Goal: Task Accomplishment & Management: Manage account settings

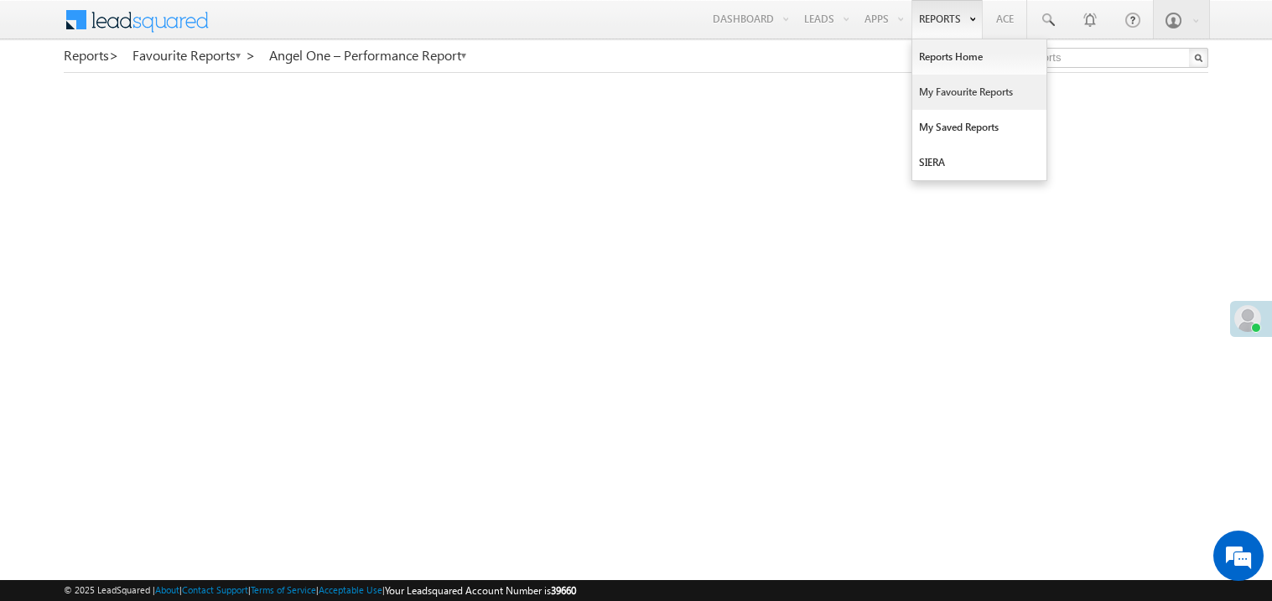
click at [933, 86] on link "My Favourite Reports" at bounding box center [979, 92] width 134 height 35
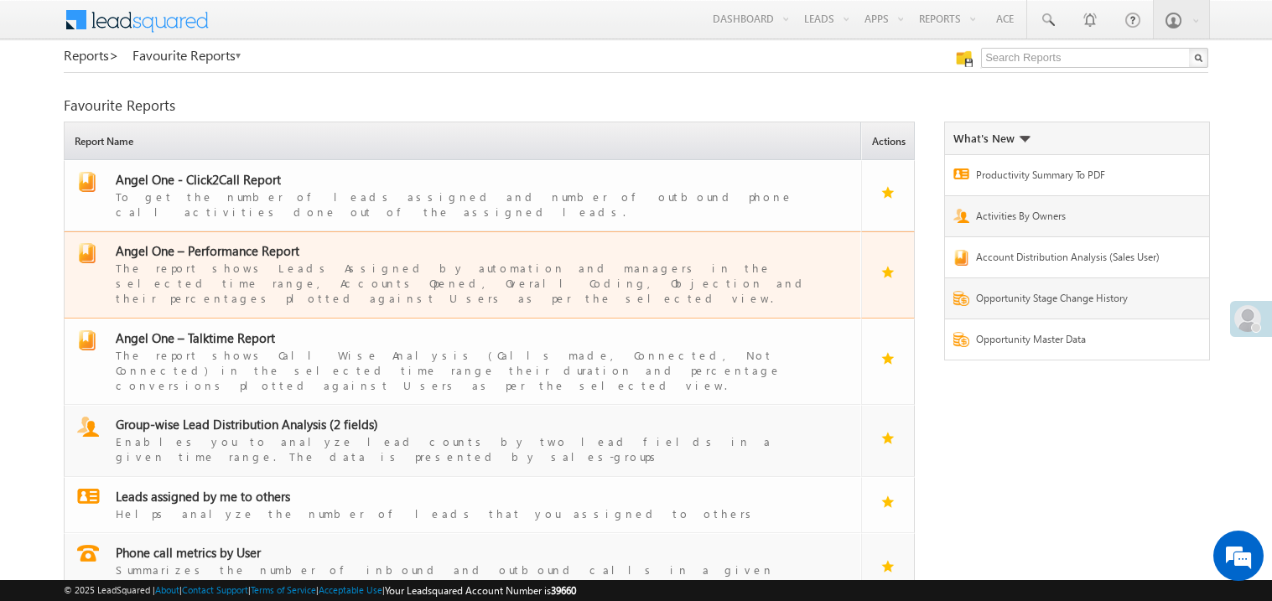
click at [229, 242] on span "Angel One – Performance Report" at bounding box center [208, 250] width 184 height 17
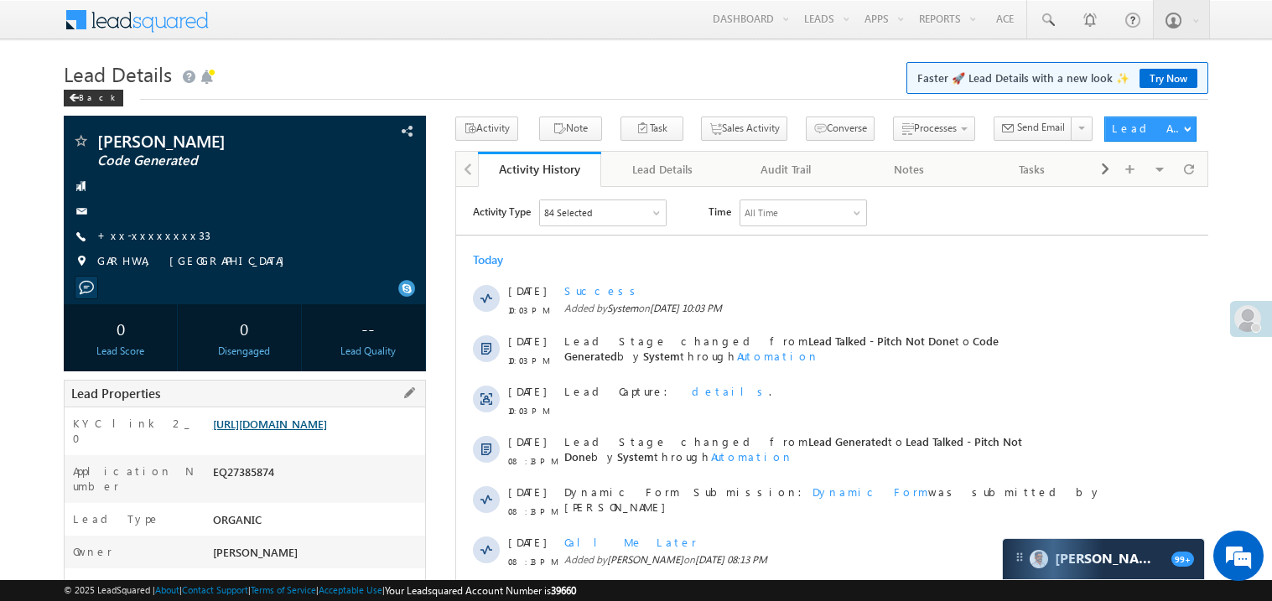
click at [307, 431] on link "https://angelbroking1-pk3em7sa.customui-test.leadsquared.com?leadId=1506c1c9-19…" at bounding box center [270, 424] width 114 height 14
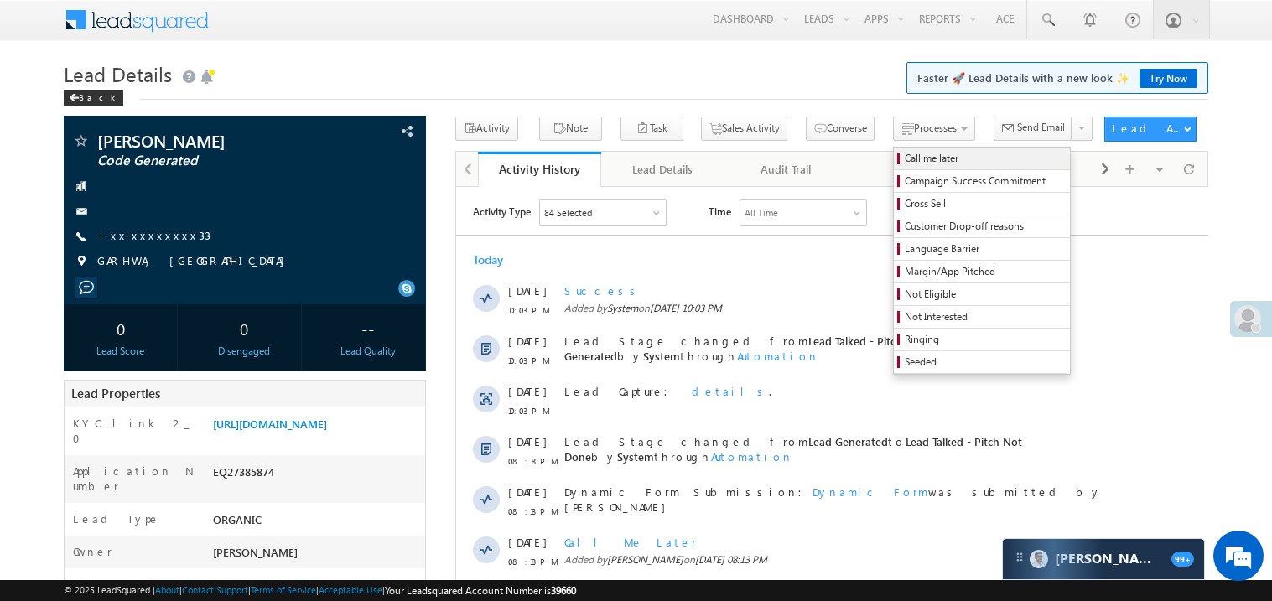
click at [905, 153] on span "Call me later" at bounding box center [984, 158] width 159 height 15
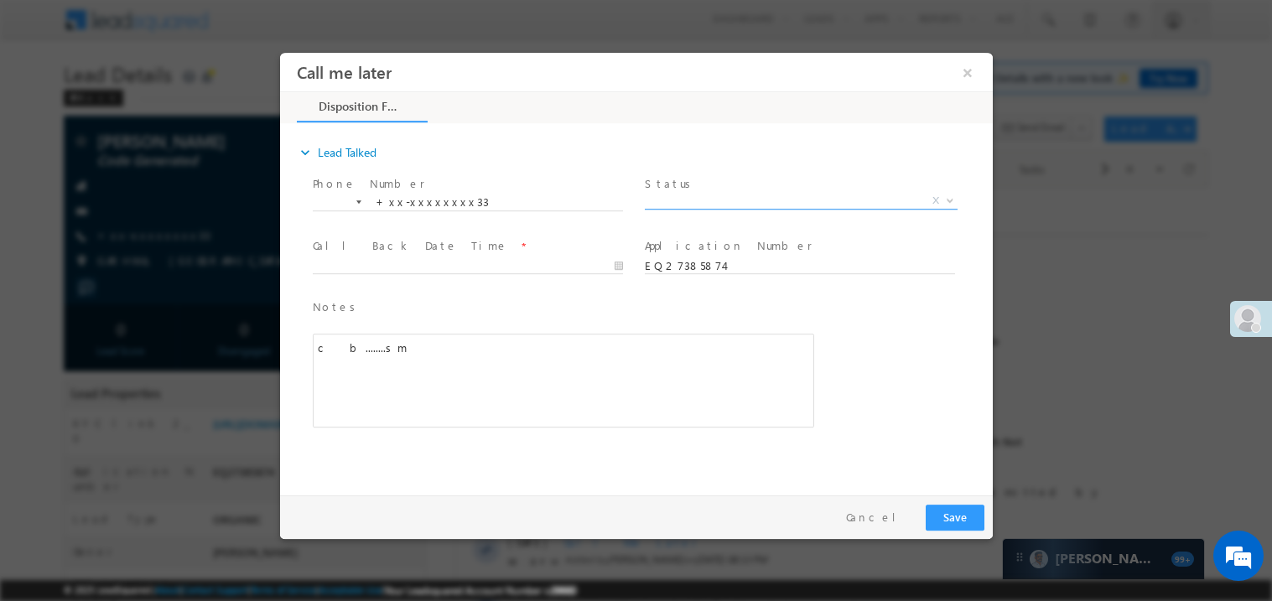
click at [678, 195] on span "X" at bounding box center [800, 200] width 313 height 17
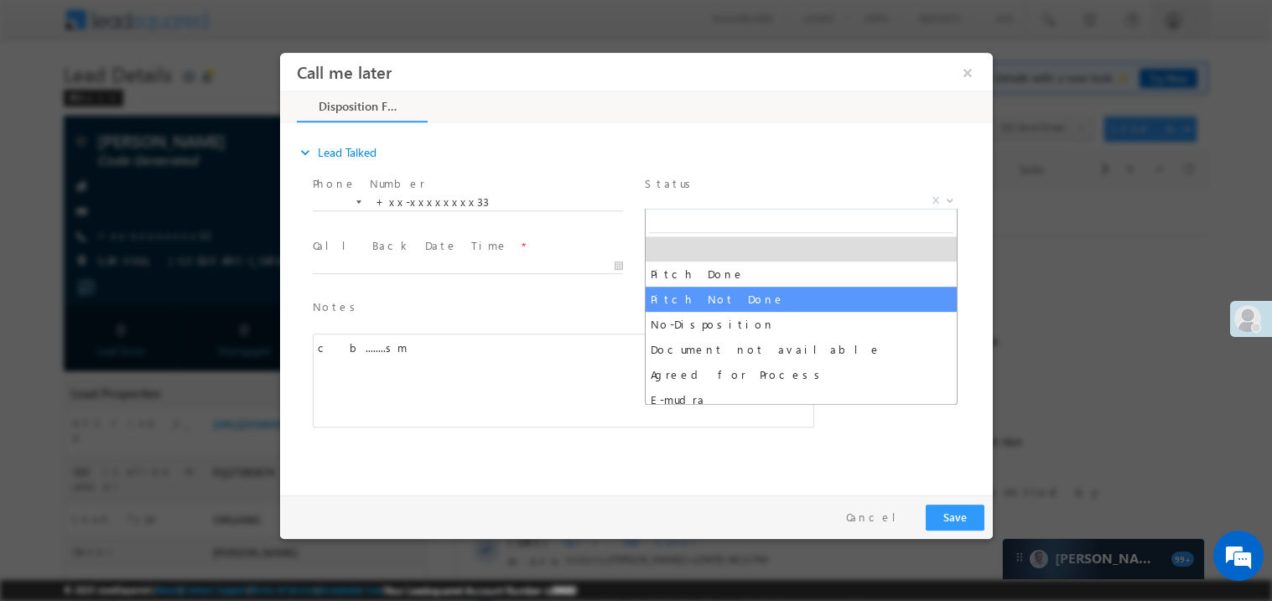
select select "Pitch Not Done"
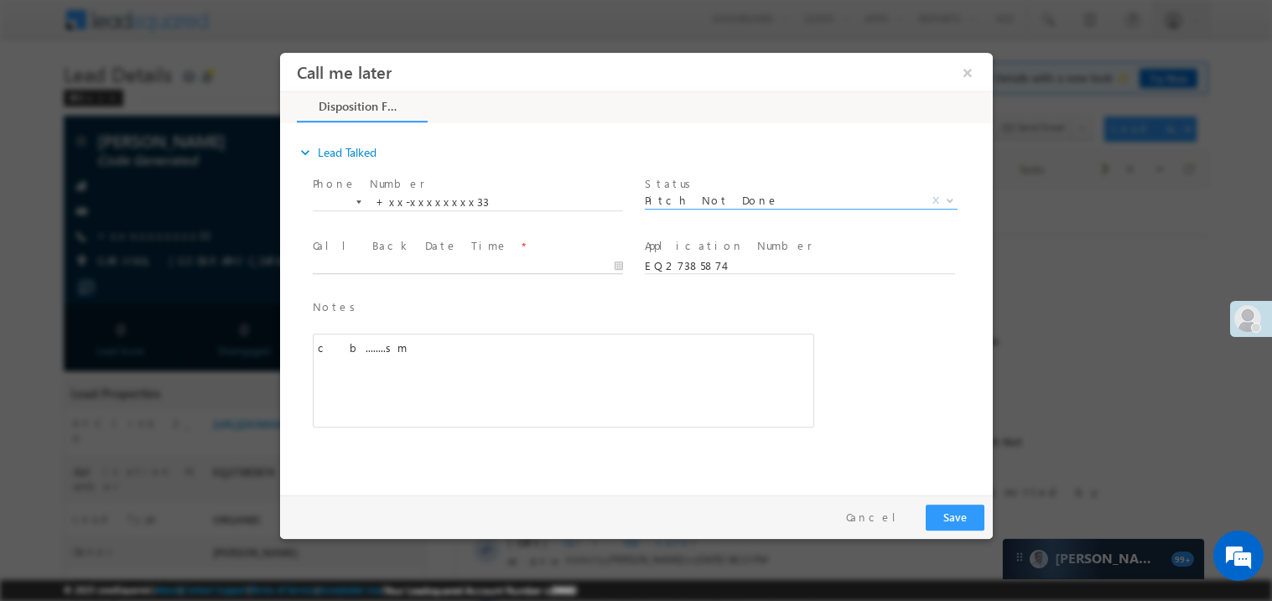
click at [364, 263] on body "Call me later ×" at bounding box center [635, 269] width 713 height 435
type input "08/18/25 10:43 PM"
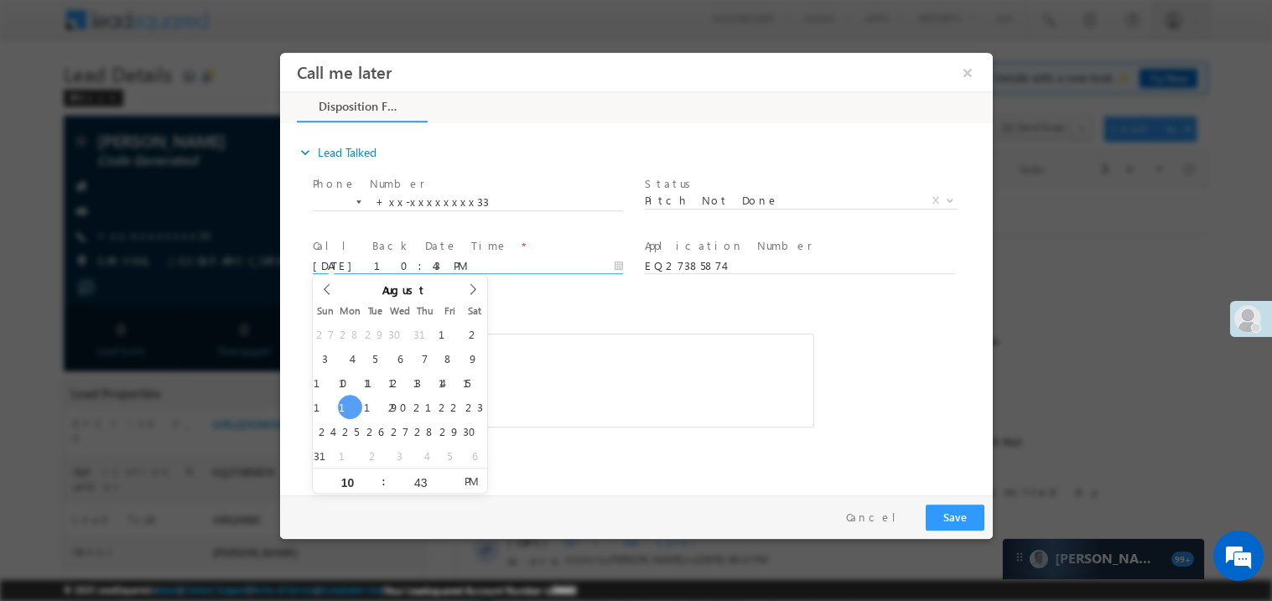
click at [561, 400] on div "c b........sm" at bounding box center [562, 380] width 501 height 94
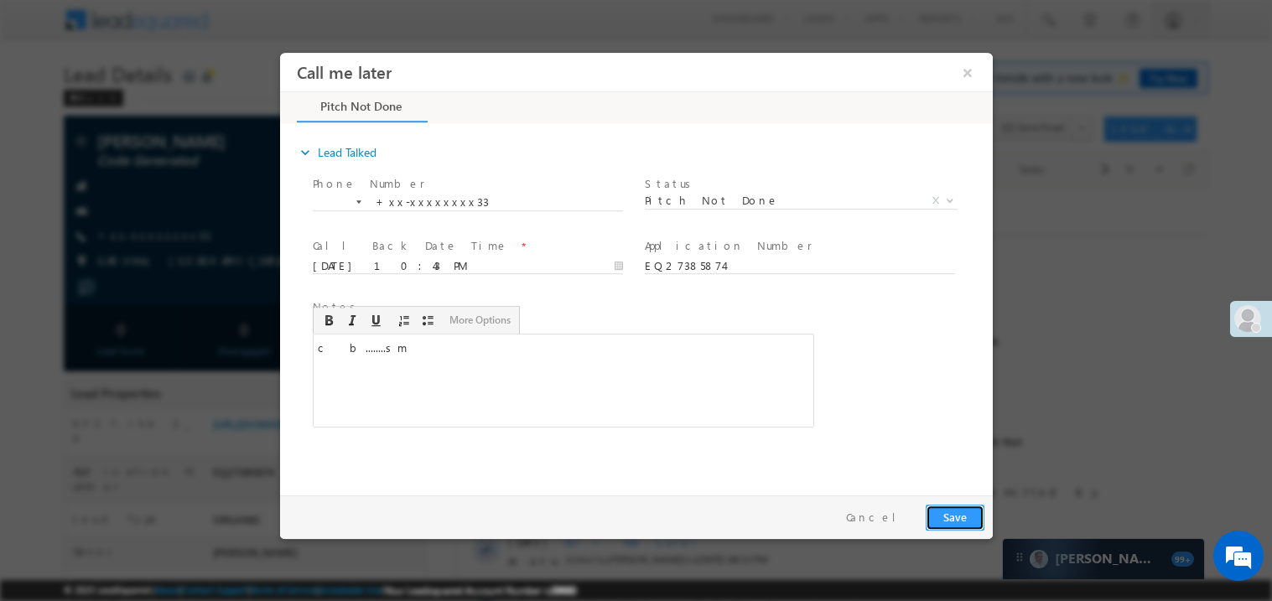
click at [949, 508] on button "Save" at bounding box center [954, 517] width 59 height 26
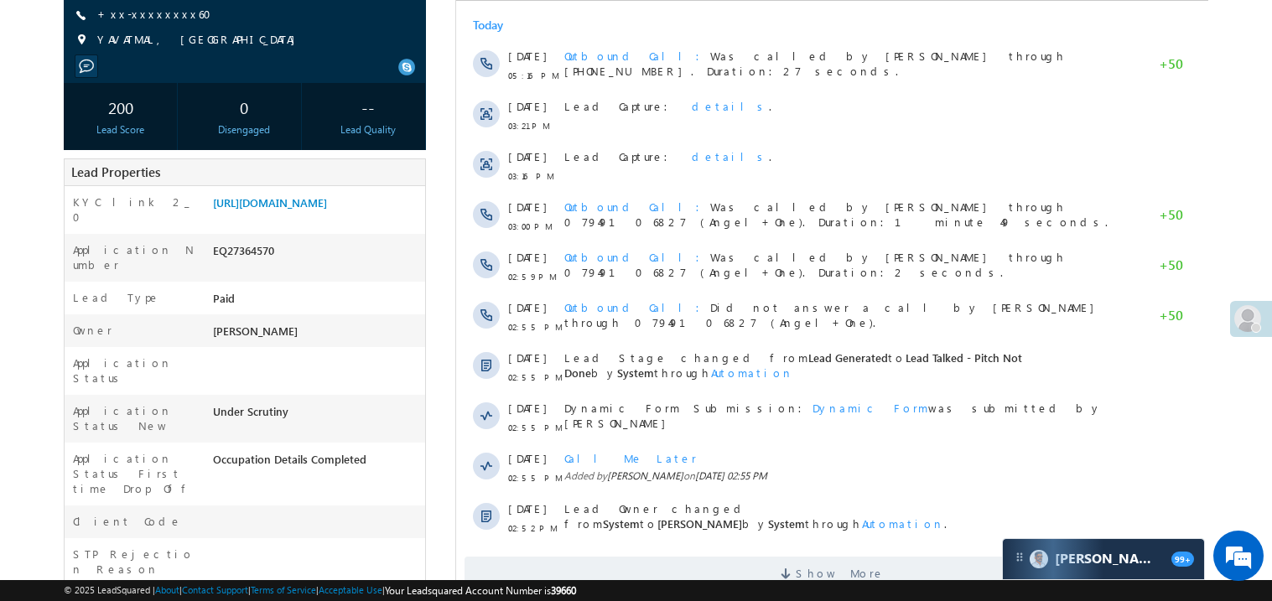
scroll to position [234, 0]
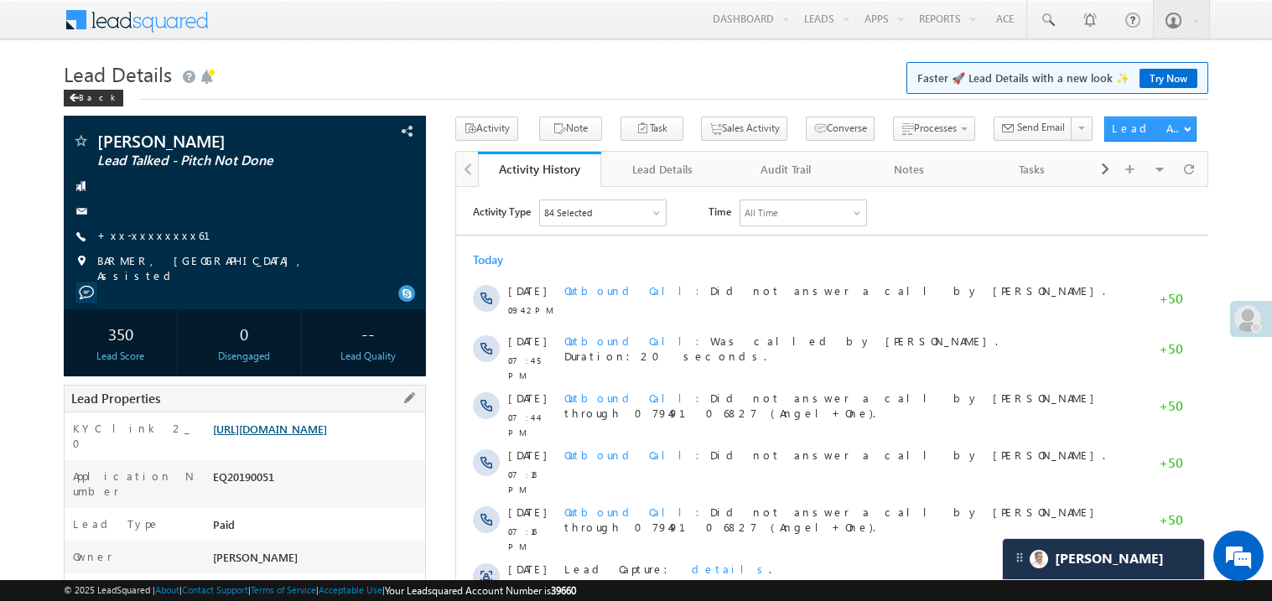
click at [308, 428] on link "[URL][DOMAIN_NAME]" at bounding box center [270, 429] width 114 height 14
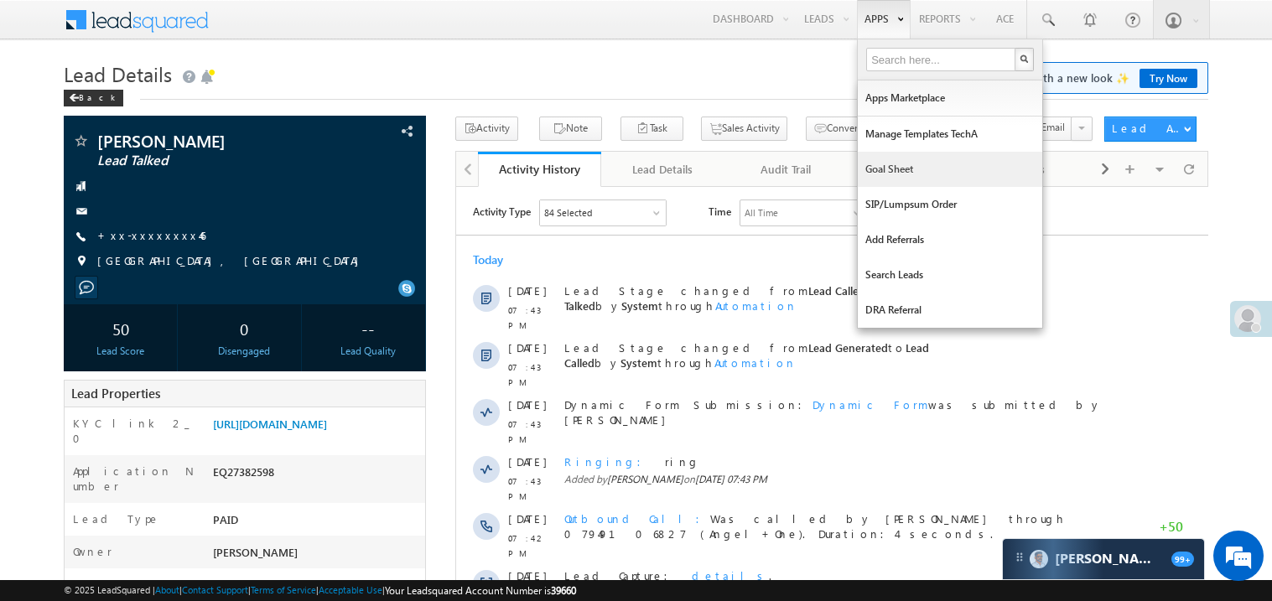
click at [878, 168] on link "Goal Sheet" at bounding box center [950, 169] width 184 height 35
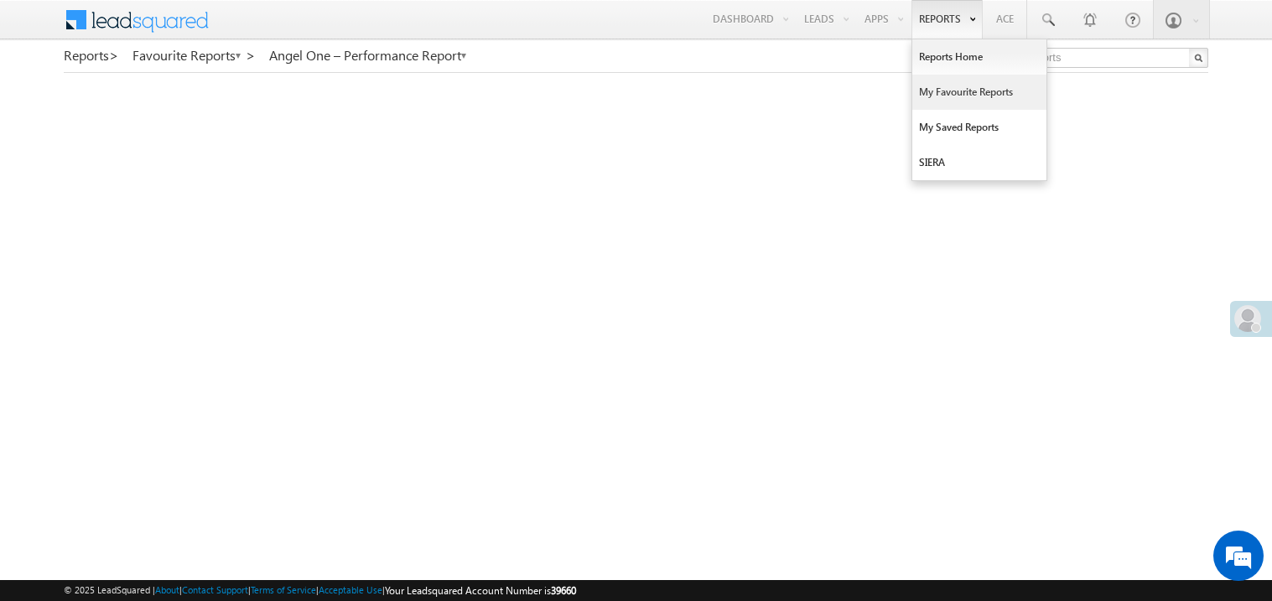
click at [934, 91] on link "My Favourite Reports" at bounding box center [979, 92] width 134 height 35
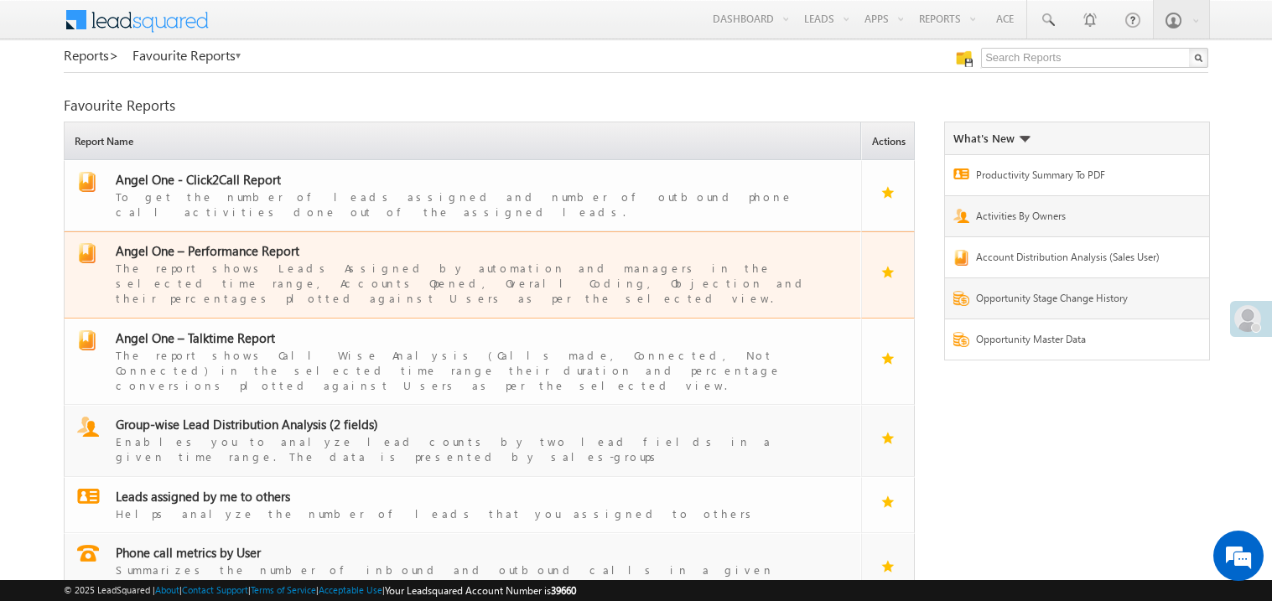
click at [246, 242] on span "Angel One – Performance Report" at bounding box center [208, 250] width 184 height 17
click at [233, 242] on span "Angel One – Performance Report" at bounding box center [208, 250] width 184 height 17
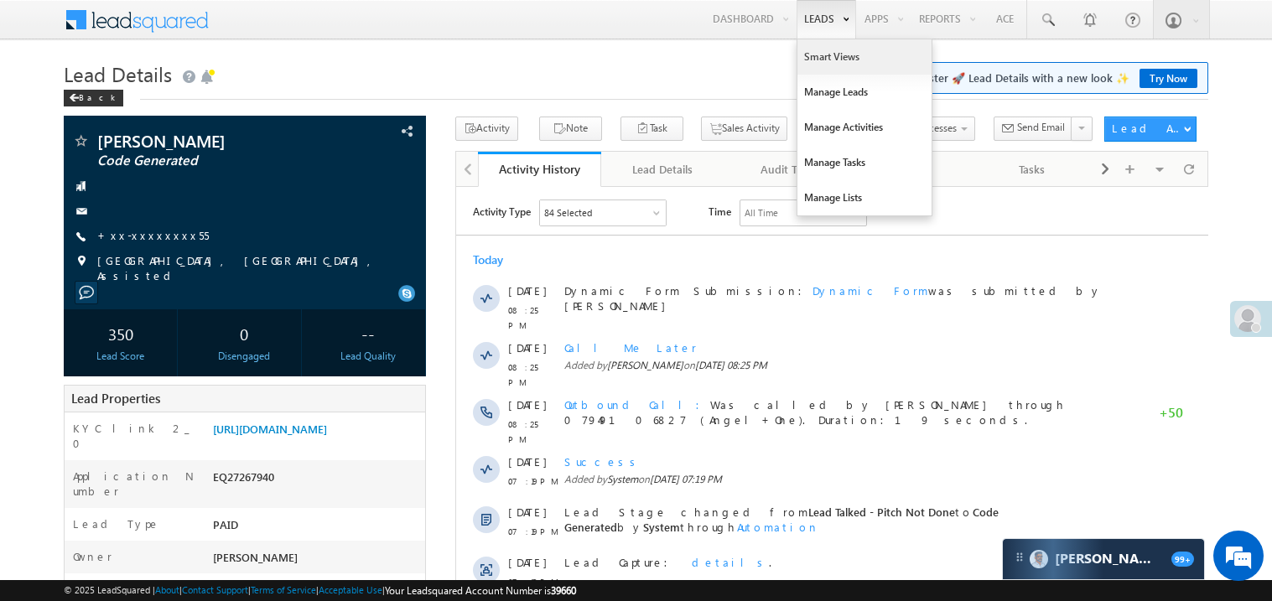
click at [807, 52] on link "Smart Views" at bounding box center [864, 56] width 134 height 35
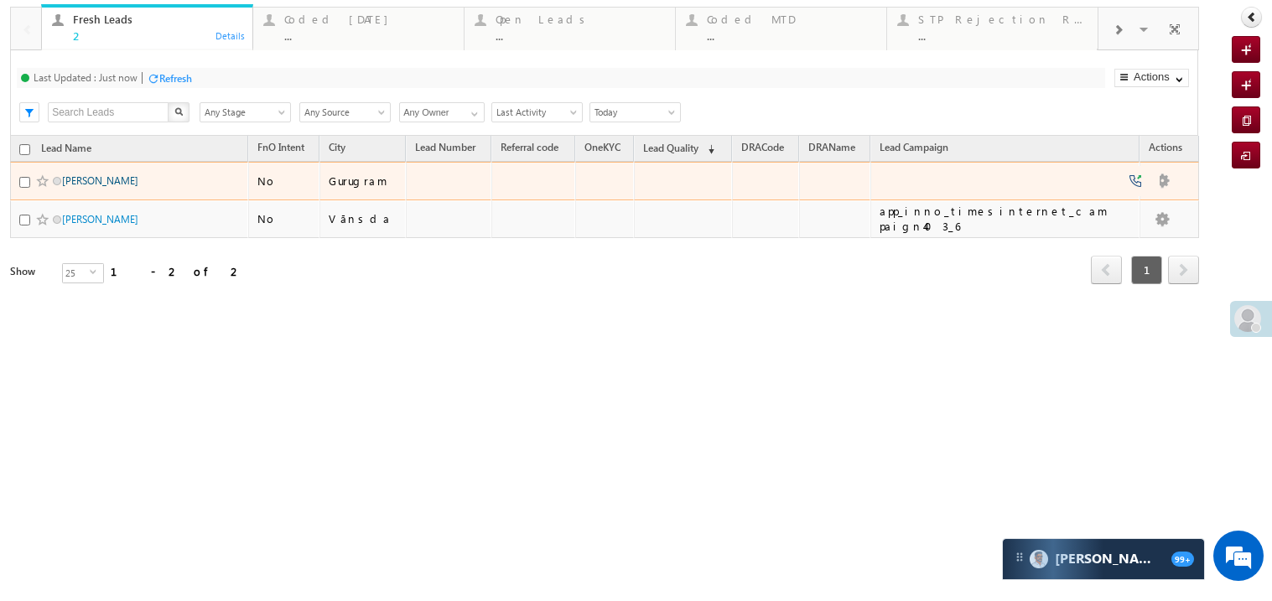
click at [88, 187] on link "Sajid Ansari" at bounding box center [100, 180] width 76 height 13
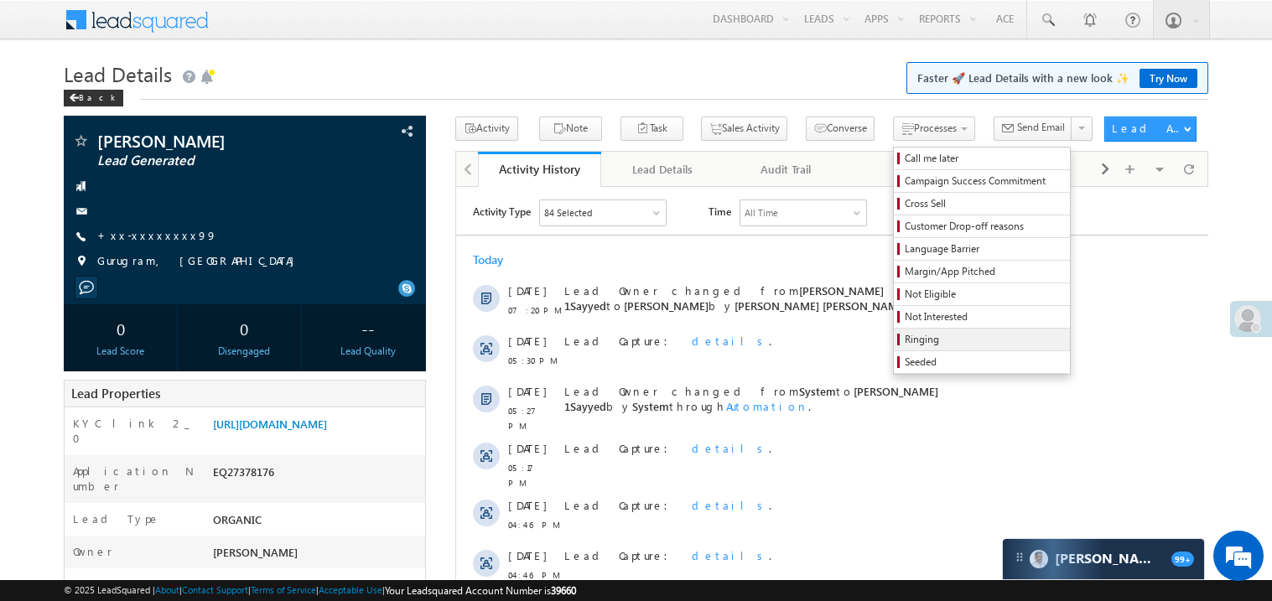
click at [905, 340] on span "Ringing" at bounding box center [984, 339] width 159 height 15
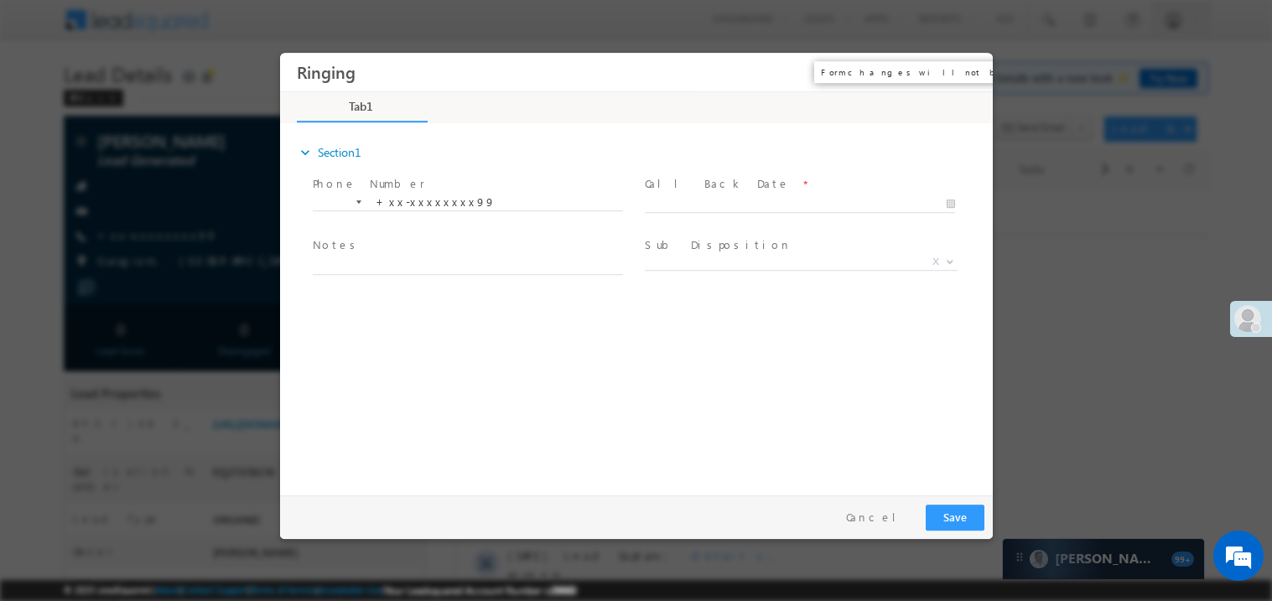
click at [967, 70] on button "×" at bounding box center [966, 71] width 29 height 31
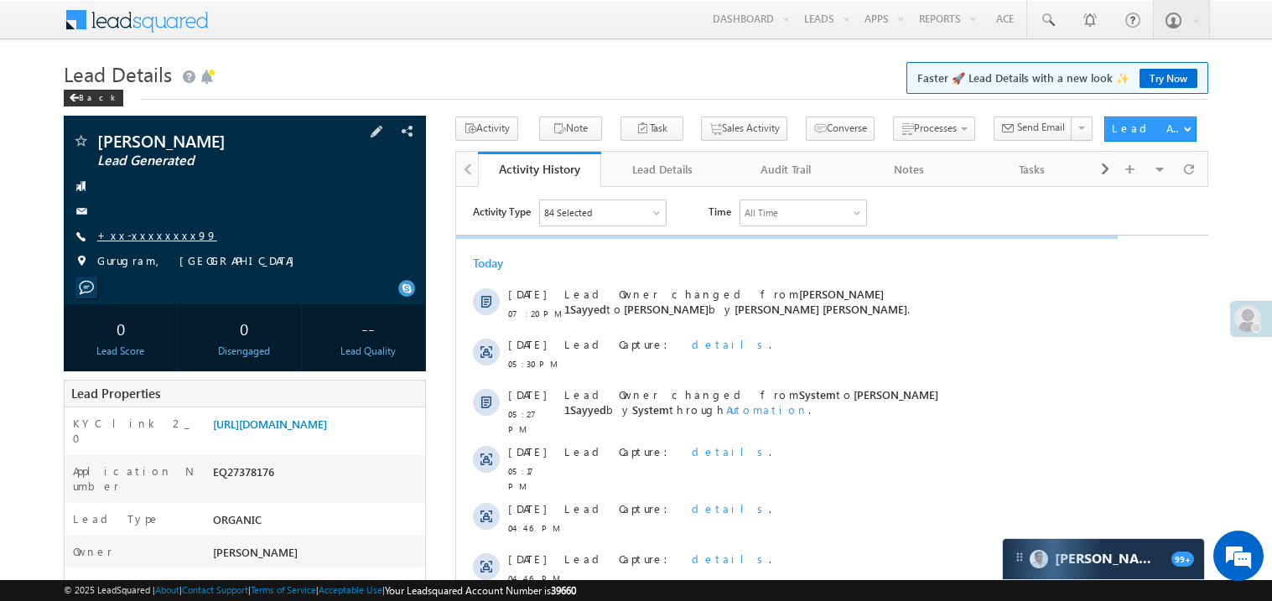
click at [156, 241] on link "+xx-xxxxxxxx99" at bounding box center [157, 235] width 120 height 14
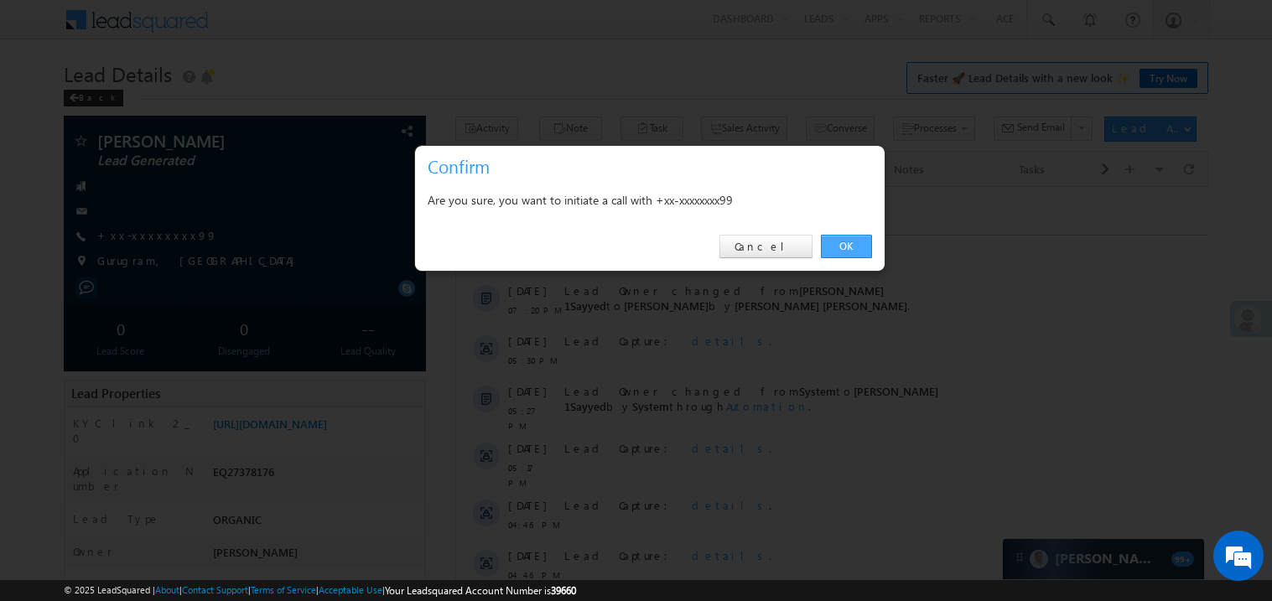
click at [847, 252] on link "OK" at bounding box center [846, 246] width 51 height 23
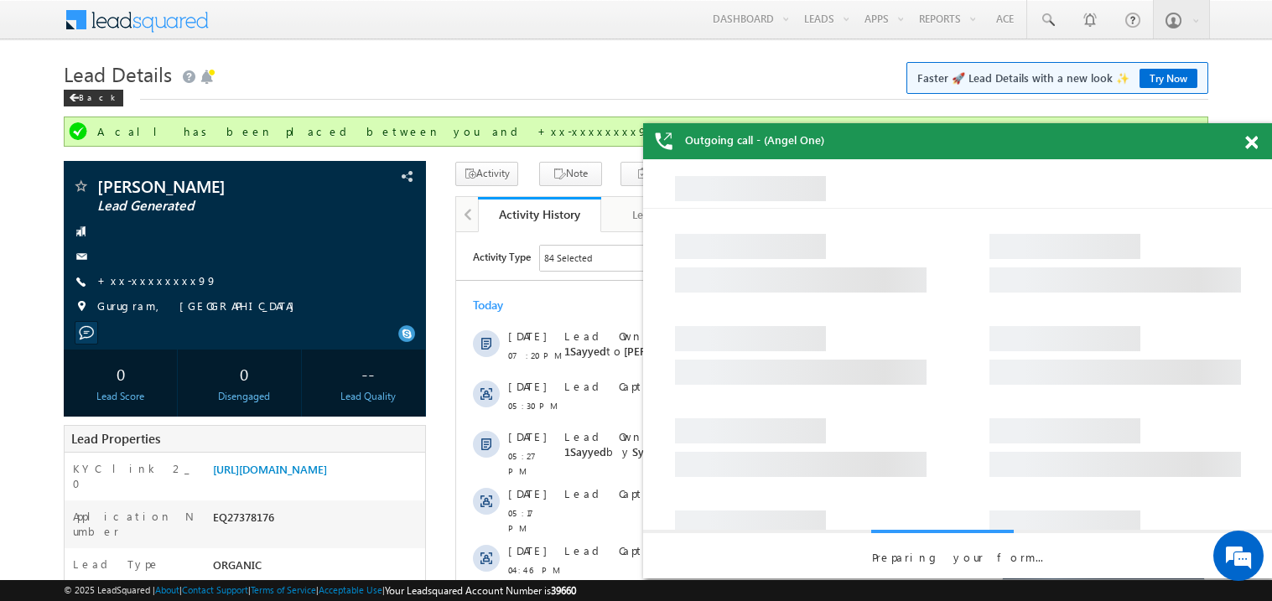
click at [1247, 140] on span at bounding box center [1251, 143] width 13 height 14
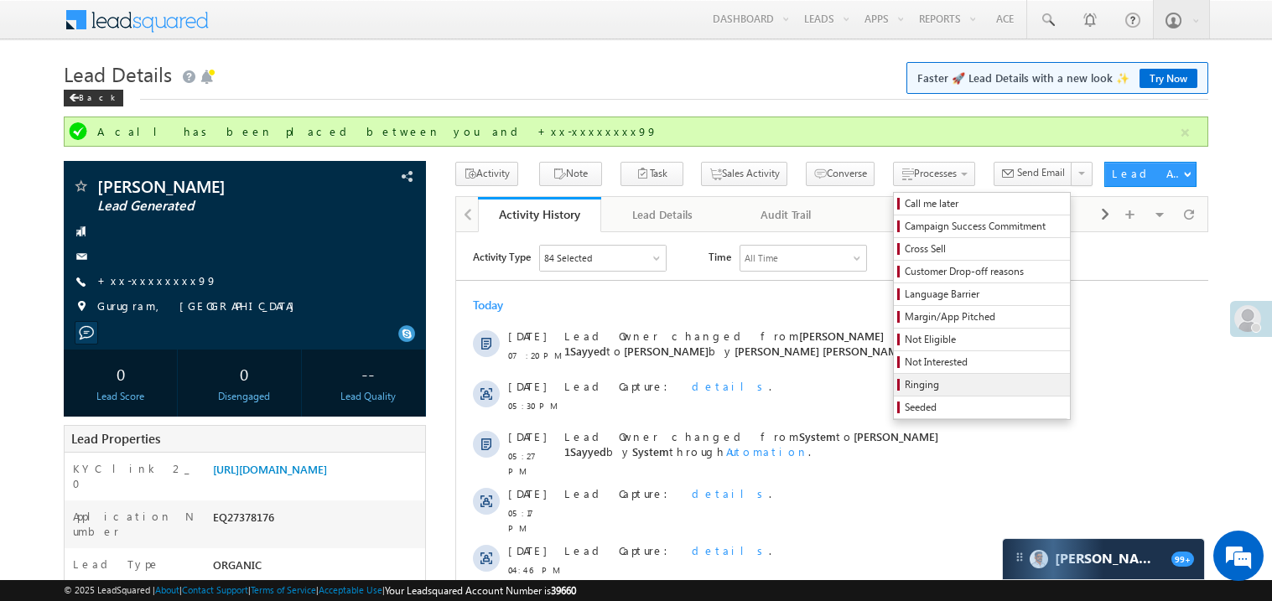
click at [894, 379] on link "Ringing" at bounding box center [982, 385] width 176 height 22
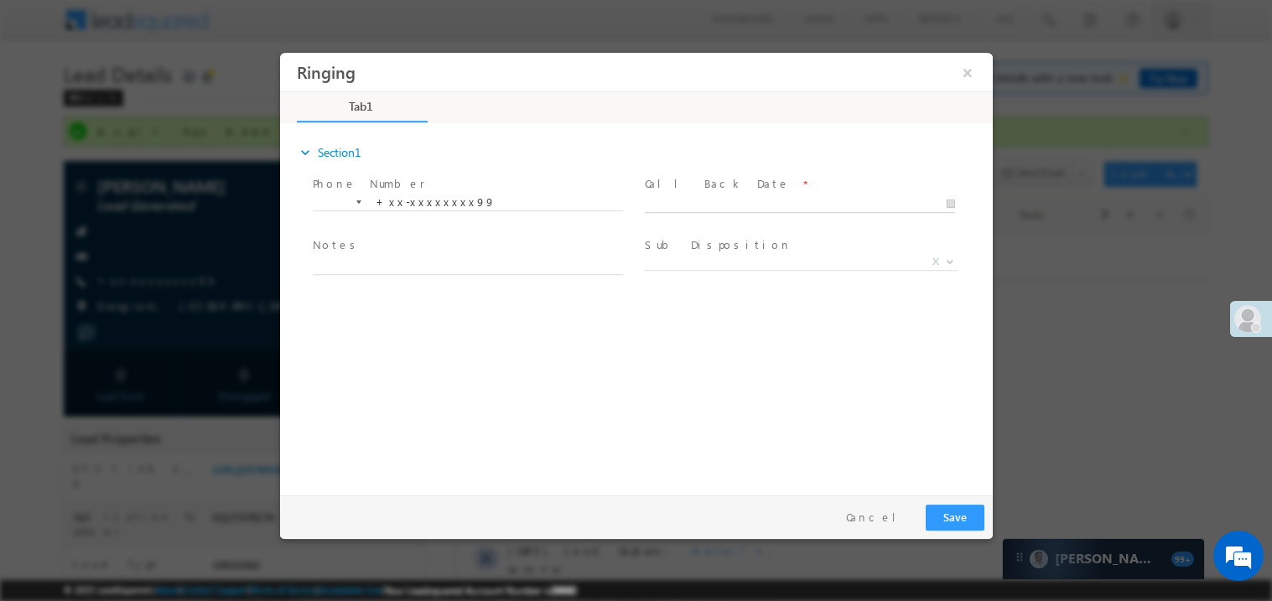
click at [690, 210] on body "Ringing ×" at bounding box center [635, 269] width 713 height 435
type input "[DATE] 11:34 PM"
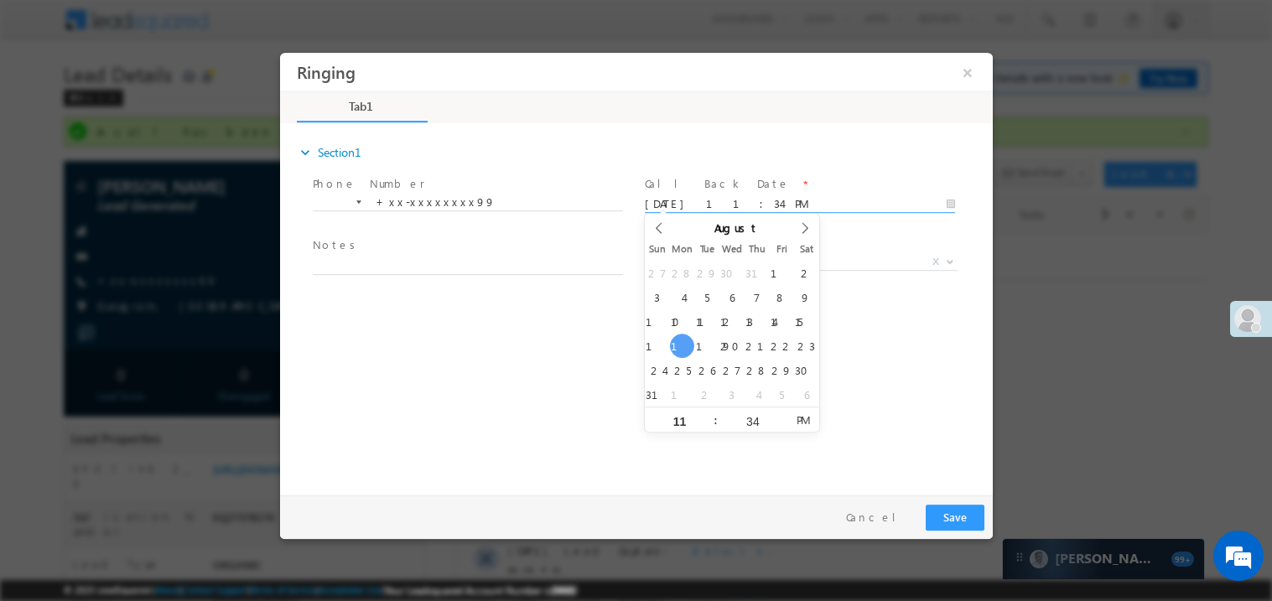
click at [438, 248] on span "Notes *" at bounding box center [466, 245] width 309 height 18
click at [409, 273] on span at bounding box center [466, 282] width 309 height 18
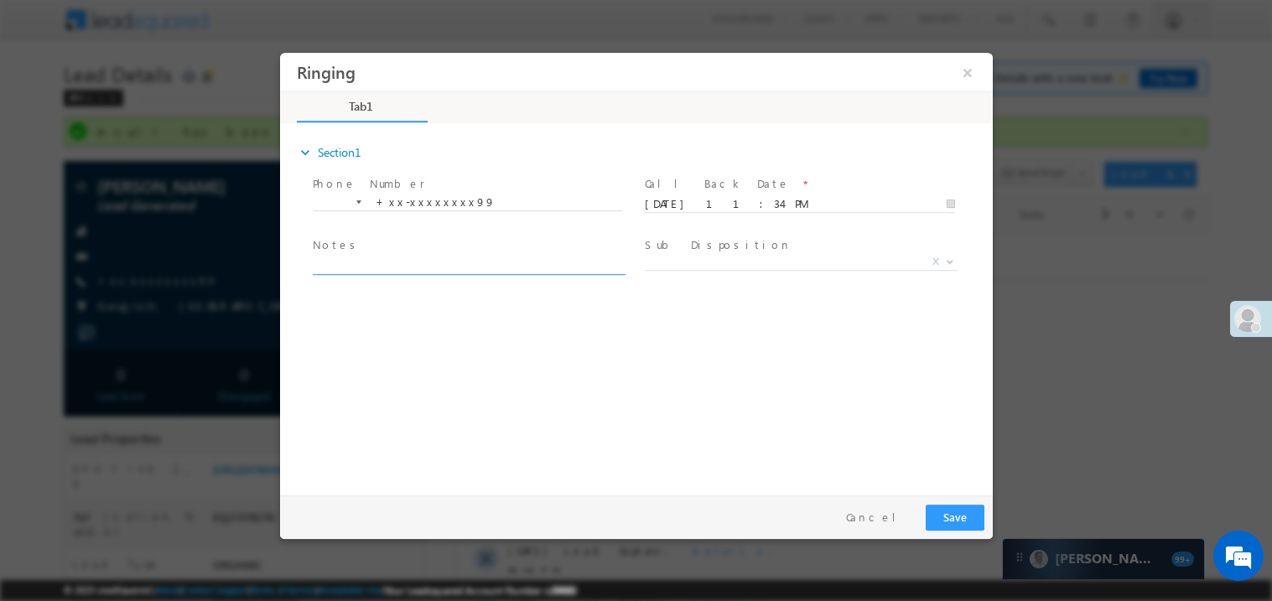
click at [386, 257] on textarea at bounding box center [467, 264] width 310 height 19
type textarea "ring"
click at [951, 500] on div "Pay & Save Save Cancel" at bounding box center [639, 517] width 721 height 44
click at [947, 522] on button "Save" at bounding box center [954, 517] width 59 height 26
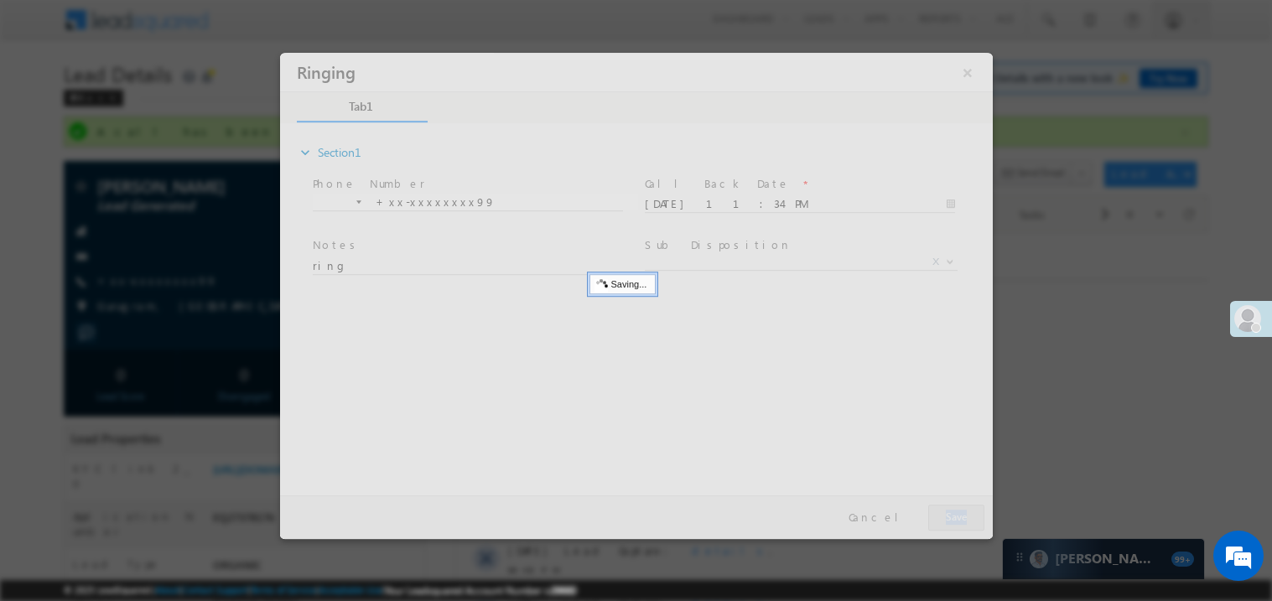
click at [947, 522] on div at bounding box center [635, 295] width 713 height 486
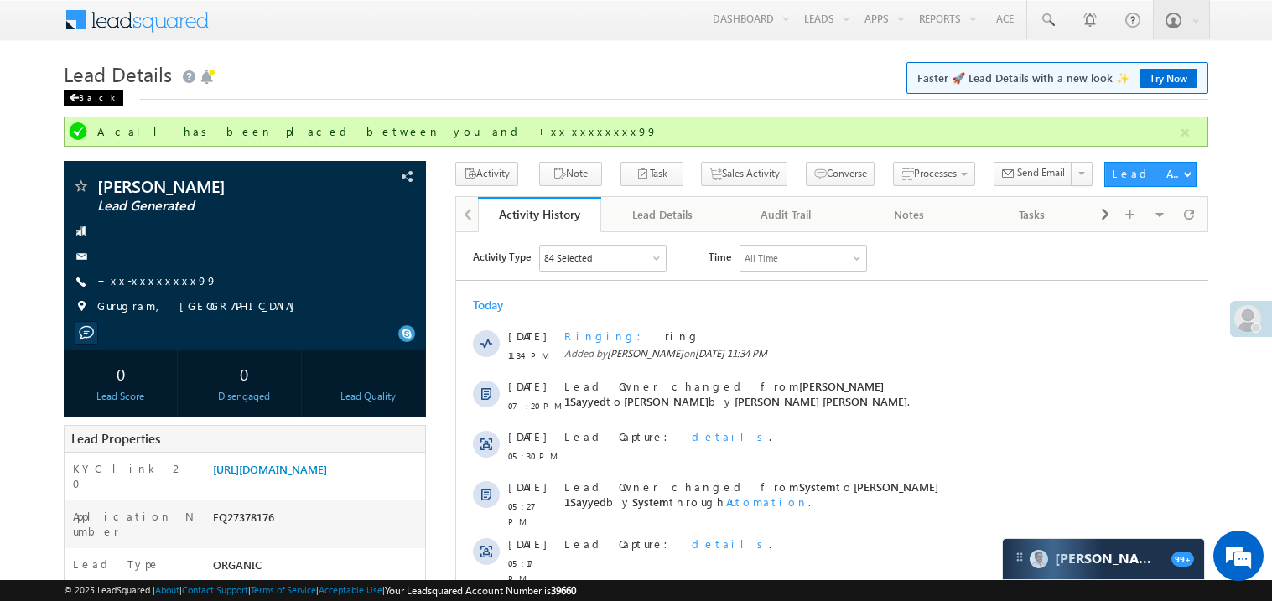
click at [71, 101] on span at bounding box center [74, 98] width 10 height 8
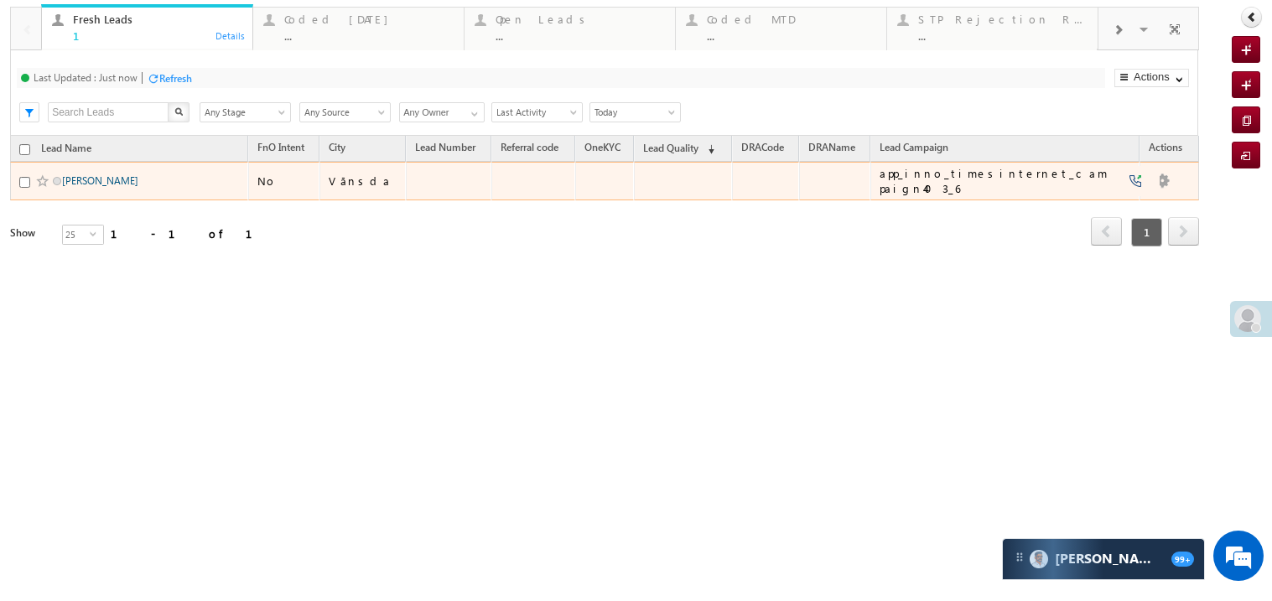
click at [105, 187] on link "[PERSON_NAME]" at bounding box center [100, 180] width 76 height 13
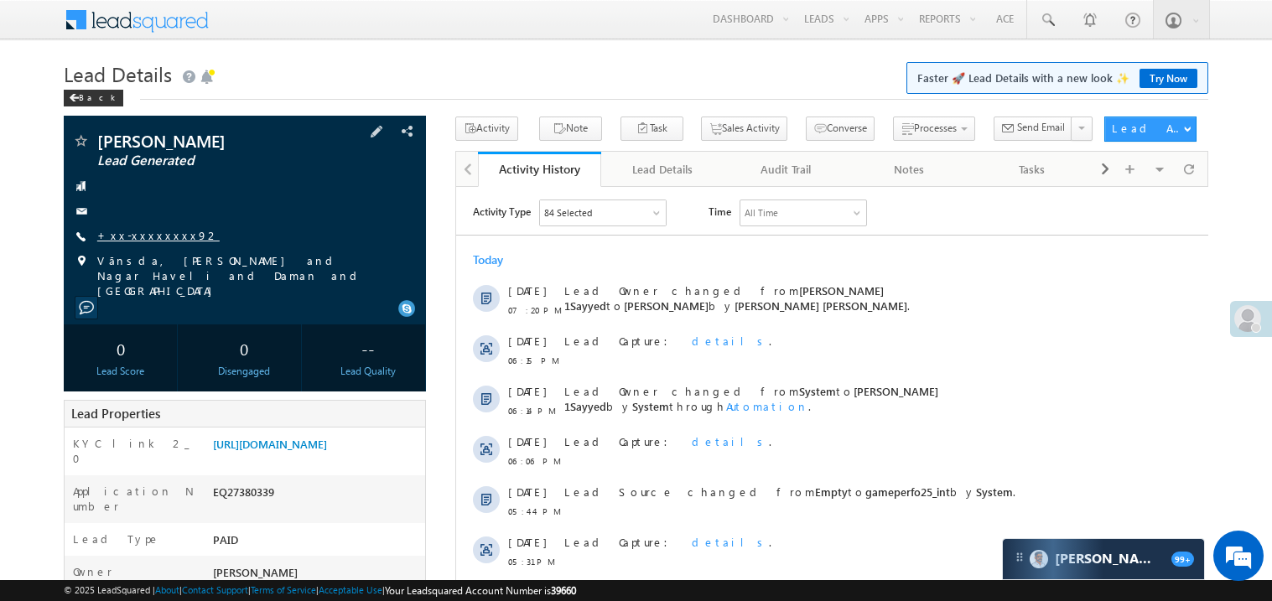
click at [149, 236] on link "+xx-xxxxxxxx92" at bounding box center [158, 235] width 122 height 14
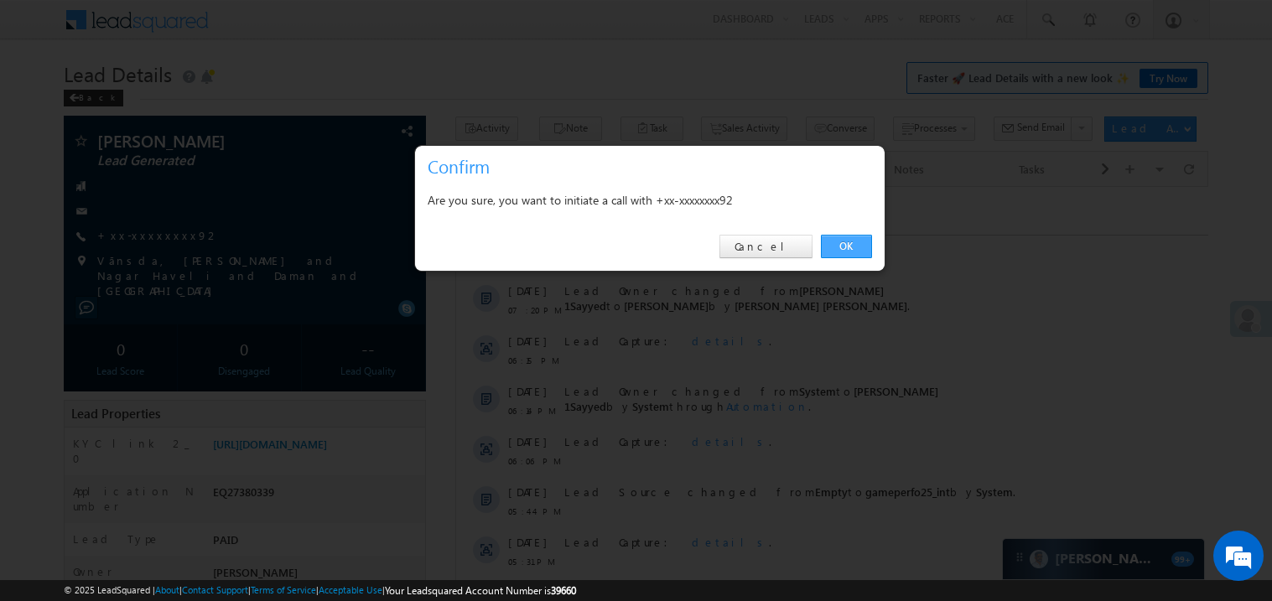
click at [848, 248] on link "OK" at bounding box center [846, 246] width 51 height 23
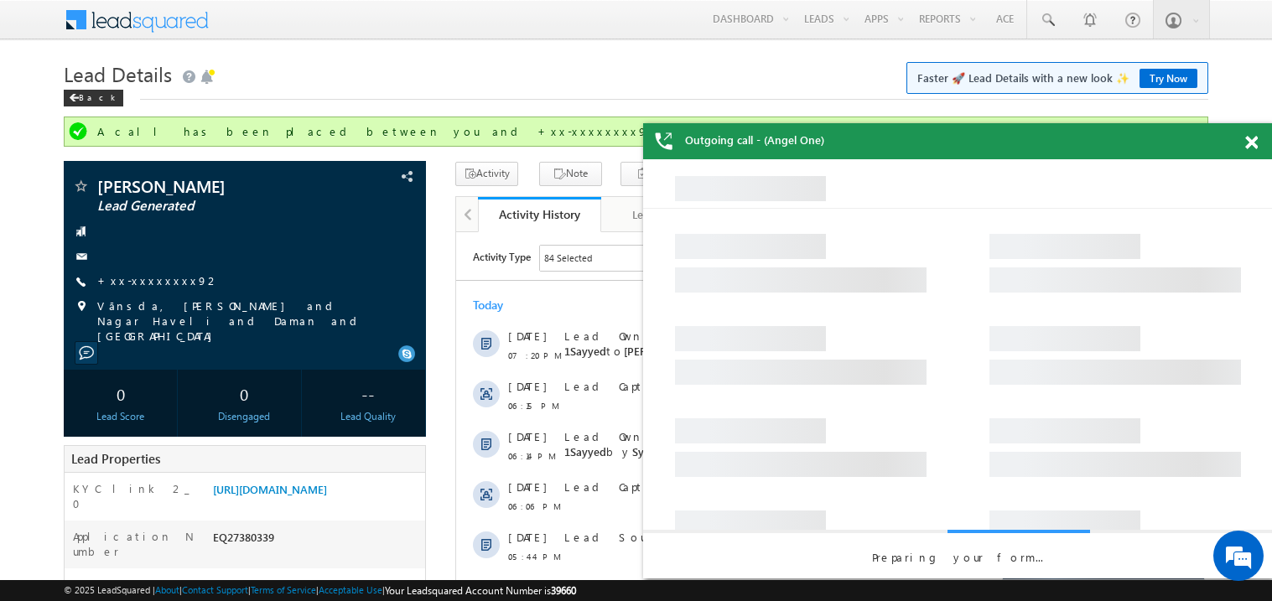
click at [1252, 148] on span at bounding box center [1251, 143] width 13 height 14
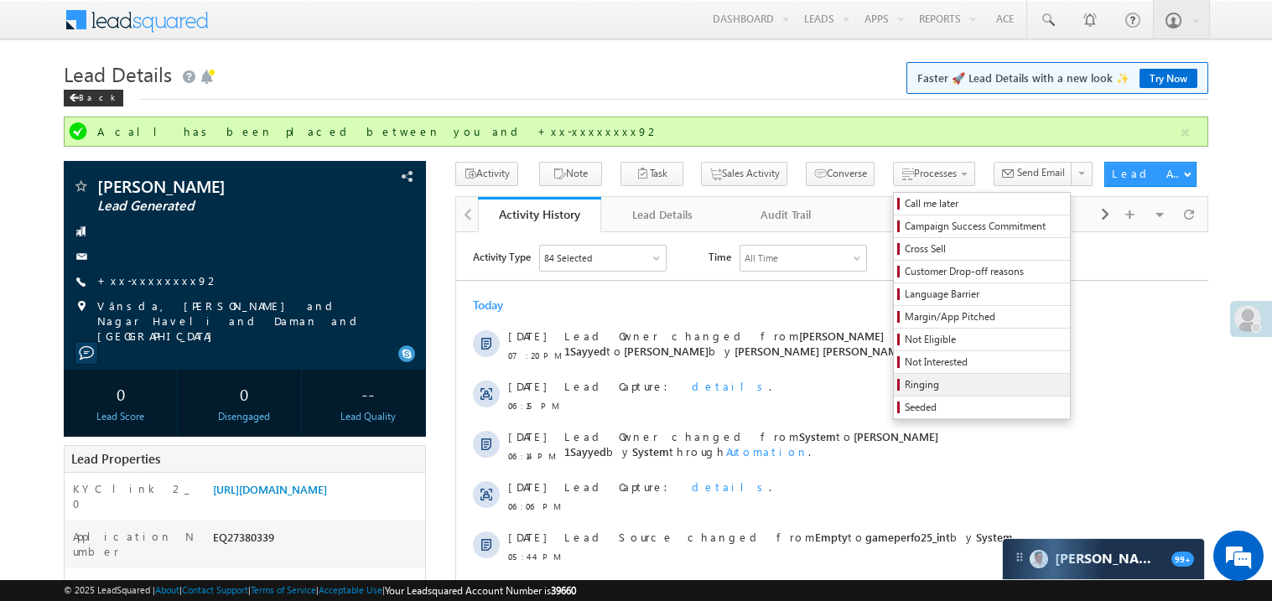
click at [912, 387] on span "Ringing" at bounding box center [984, 384] width 159 height 15
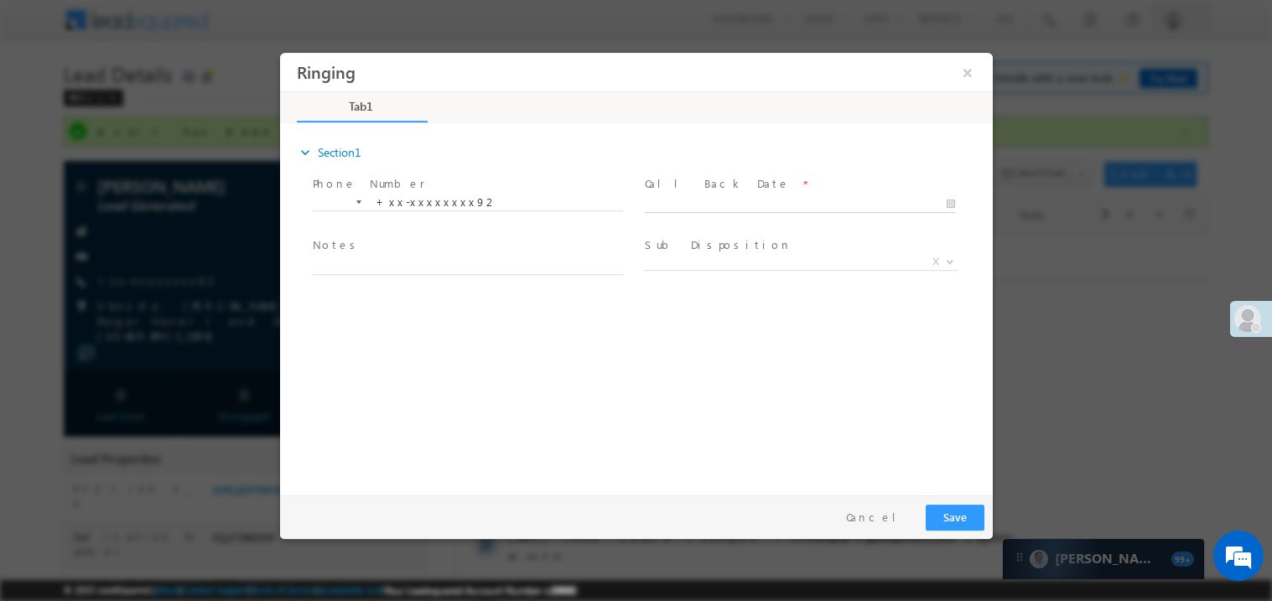
click at [723, 204] on body "Ringing ×" at bounding box center [635, 269] width 713 height 435
type input "[DATE] 11:34 PM"
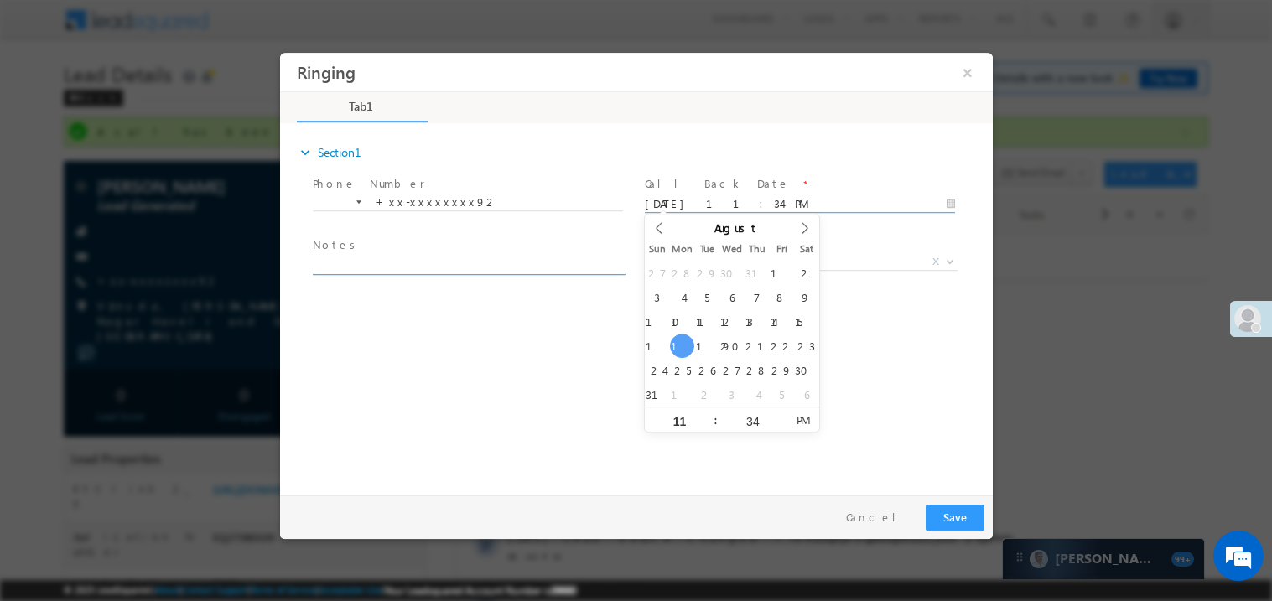
click at [426, 265] on textarea at bounding box center [467, 264] width 310 height 19
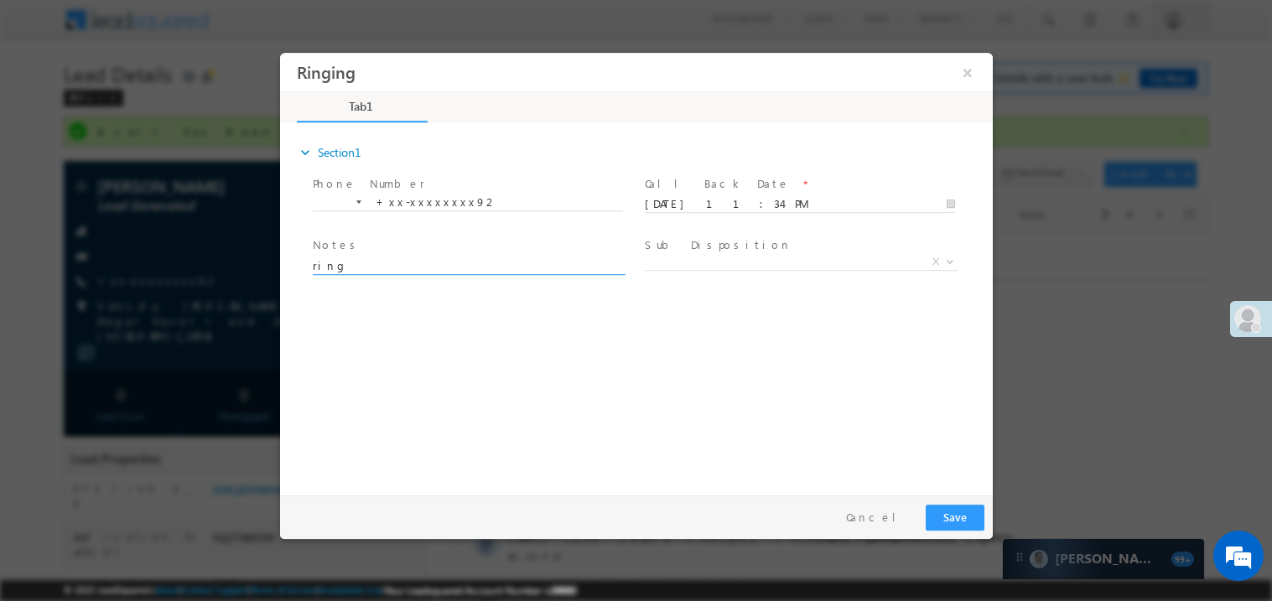
type textarea "ring"
click at [970, 513] on button "Save" at bounding box center [954, 517] width 59 height 26
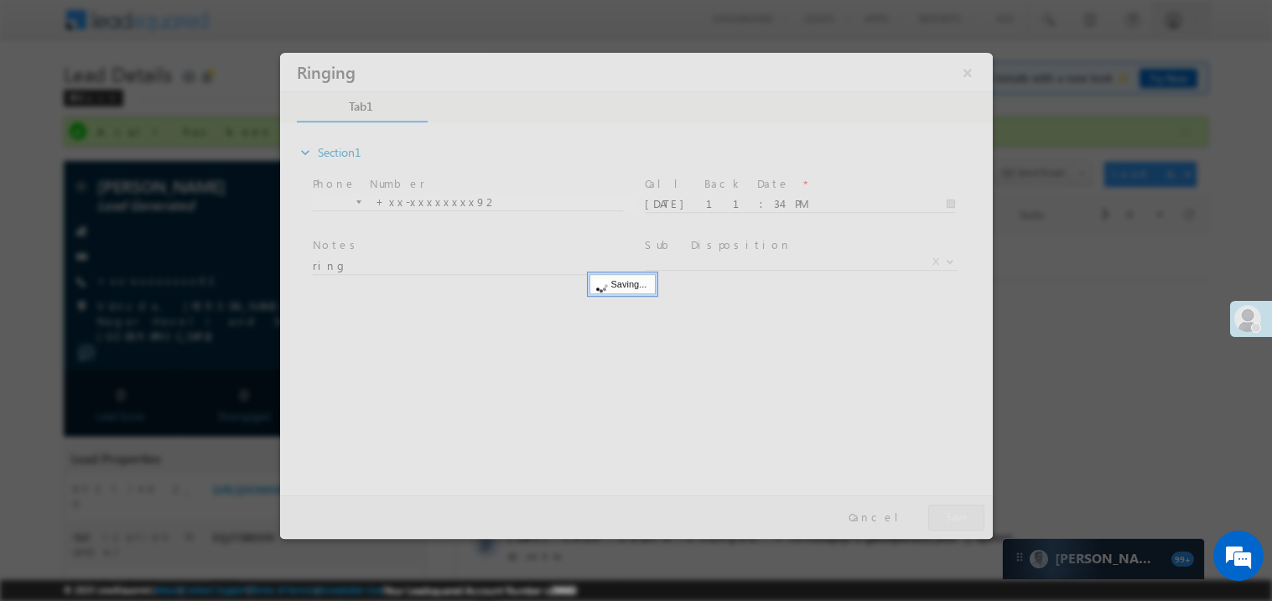
click at [970, 513] on div at bounding box center [635, 295] width 713 height 486
